Goal: Information Seeking & Learning: Find specific fact

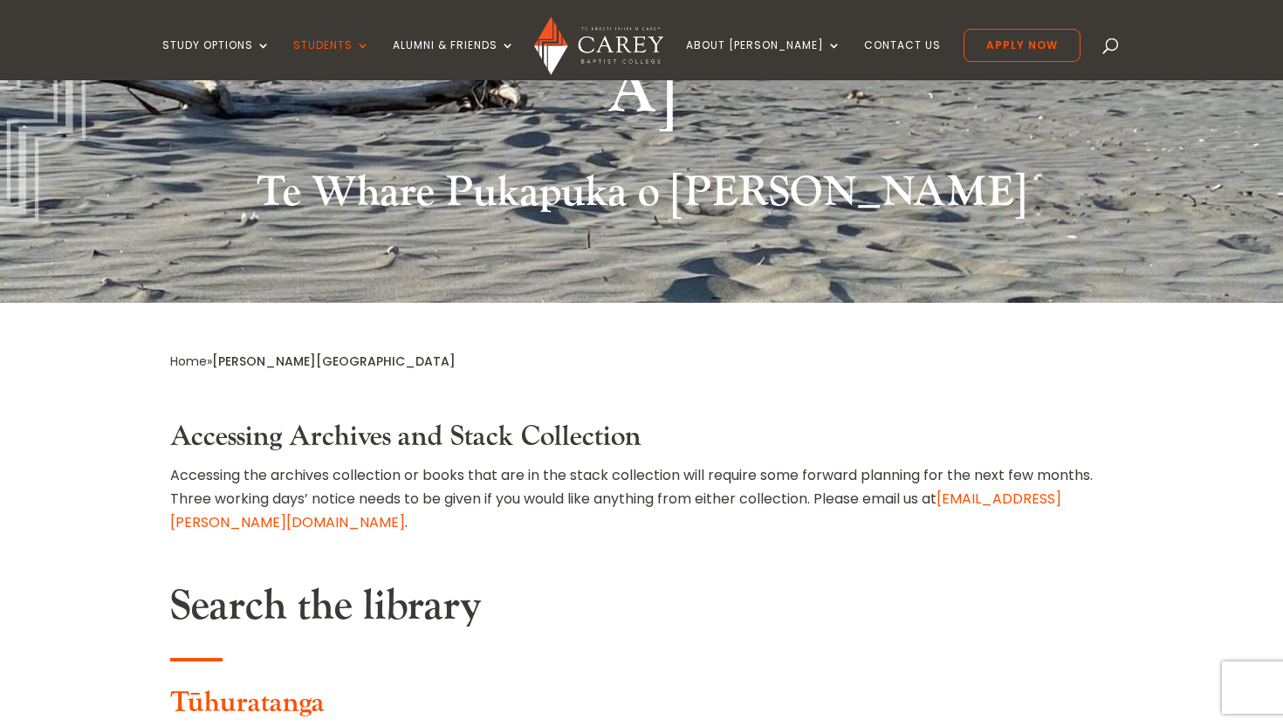
paste input "**********"
type input "**********"
